Goal: Task Accomplishment & Management: Use online tool/utility

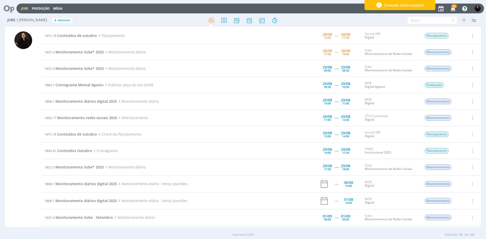
scroll to position [127, 0]
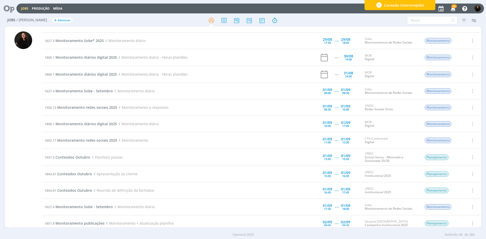
drag, startPoint x: 448, startPoint y: 10, endPoint x: 451, endPoint y: 7, distance: 4.0
click at [450, 8] on span "45" at bounding box center [453, 10] width 10 height 4
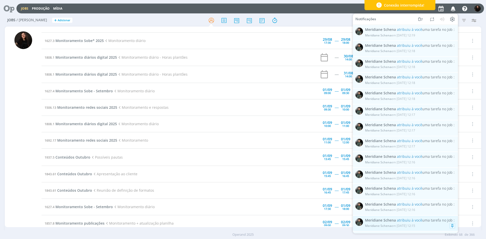
click at [394, 216] on link "Meridiane [PERSON_NAME] atribuiu à você uma tarefa no Job : [PERSON_NAME] em [D…" at bounding box center [405, 223] width 105 height 15
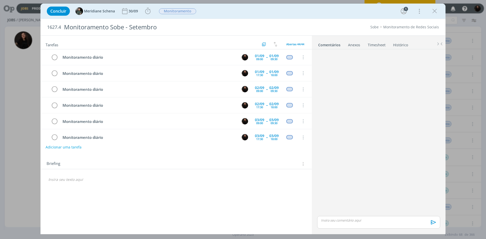
scroll to position [464, 0]
click at [433, 14] on icon "dialog" at bounding box center [435, 11] width 8 height 8
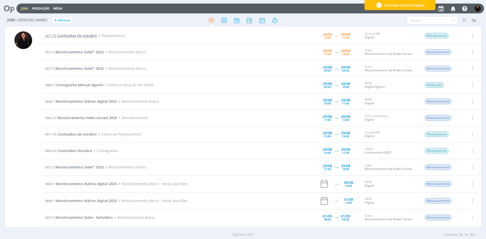
click at [86, 36] on span "Conteúdos de outubro" at bounding box center [77, 35] width 40 height 5
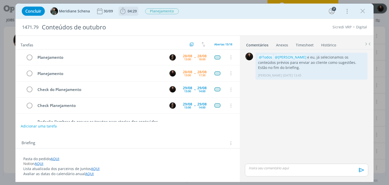
click at [128, 12] on span "04:29" at bounding box center [132, 11] width 9 height 5
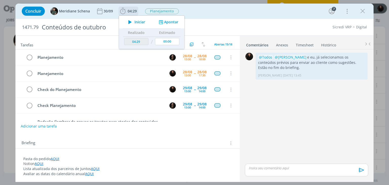
click at [135, 21] on span "Iniciar" at bounding box center [139, 22] width 11 height 4
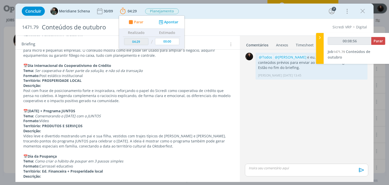
scroll to position [554, 0]
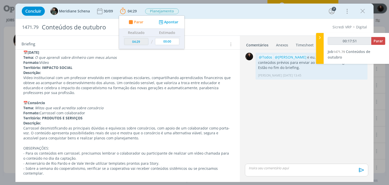
click at [154, 104] on p "📅 Consórcio" at bounding box center [127, 102] width 208 height 5
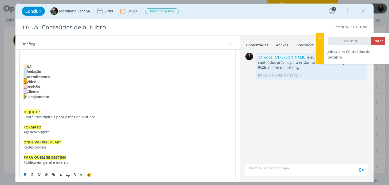
scroll to position [76, 0]
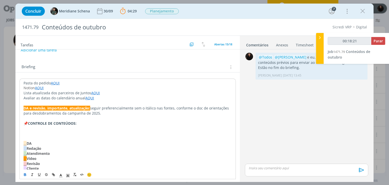
click at [95, 93] on link "AQUI" at bounding box center [95, 92] width 9 height 5
click at [97, 102] on link "[URL][DOMAIN_NAME]" at bounding box center [78, 102] width 38 height 7
drag, startPoint x: 102, startPoint y: 124, endPoint x: 97, endPoint y: 114, distance: 11.1
click at [102, 124] on p "📌 CONTROLE DE CONTEÚDOS:" at bounding box center [128, 123] width 208 height 5
type input "00:46:39"
